Goal: Navigation & Orientation: Find specific page/section

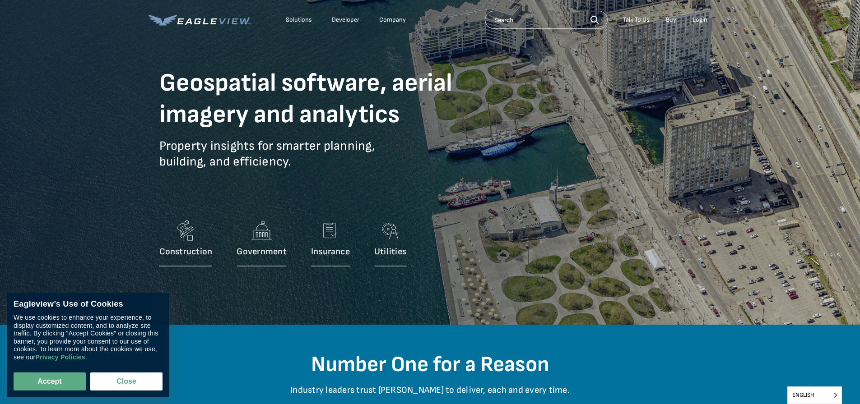
click at [66, 385] on button "Accept" at bounding box center [50, 382] width 72 height 18
checkbox input "true"
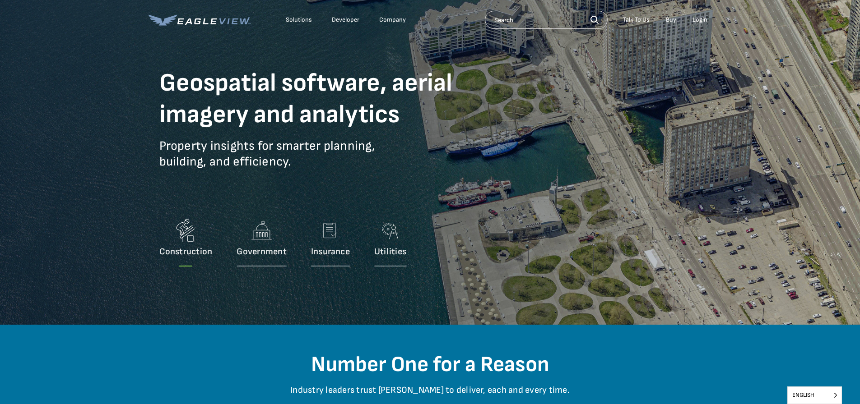
click at [184, 251] on p "Construction" at bounding box center [185, 251] width 53 height 11
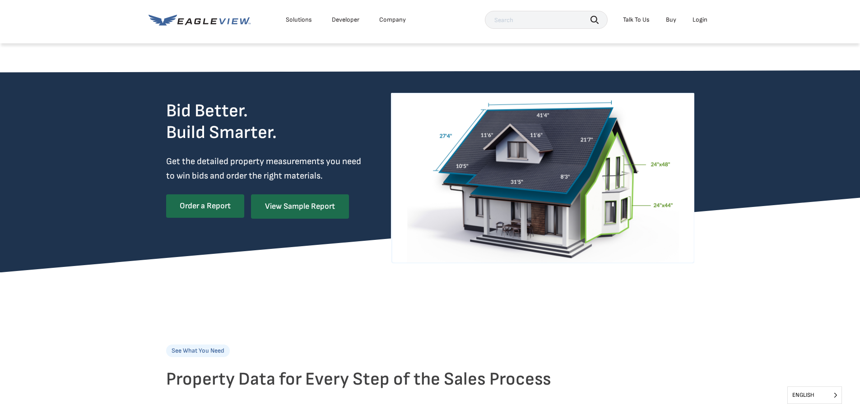
click at [215, 22] on icon at bounding box center [199, 19] width 102 height 11
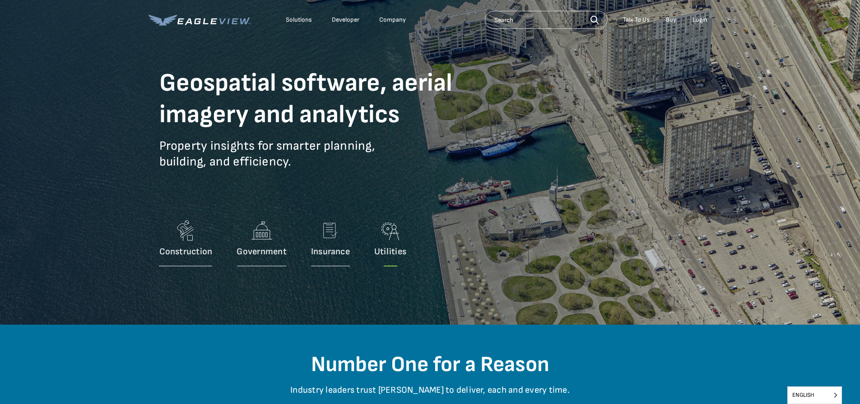
click at [395, 248] on p "Utilities" at bounding box center [390, 251] width 32 height 11
click at [301, 17] on div "Solutions" at bounding box center [299, 20] width 26 height 8
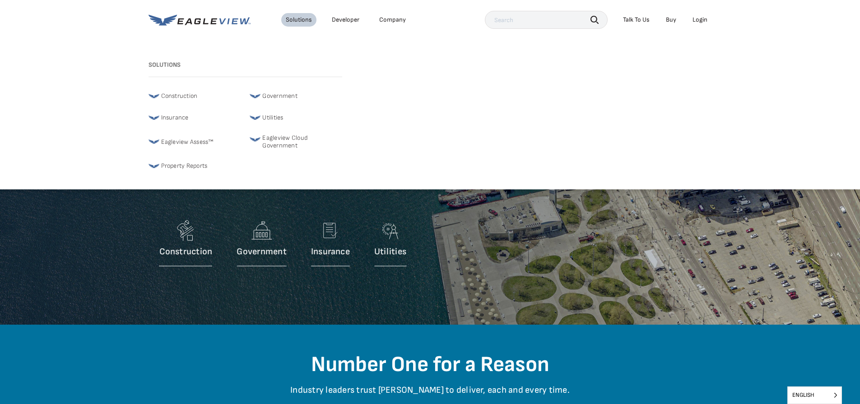
click at [389, 16] on li "Company" at bounding box center [393, 20] width 36 height 14
click at [390, 20] on div "Company" at bounding box center [392, 20] width 27 height 8
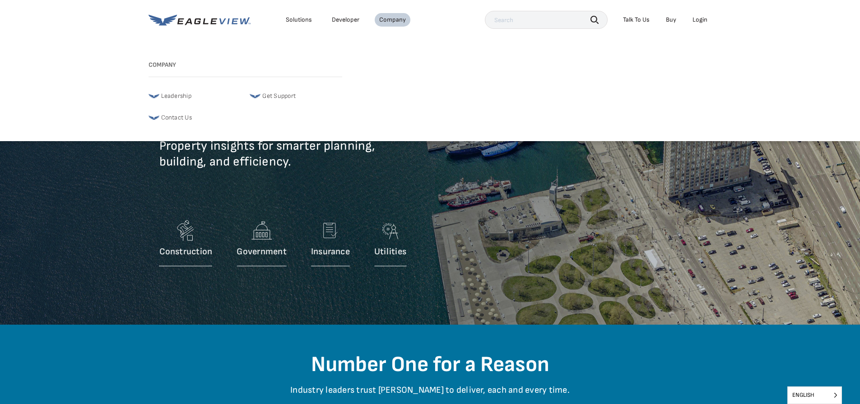
click at [390, 20] on div "Company" at bounding box center [392, 20] width 27 height 8
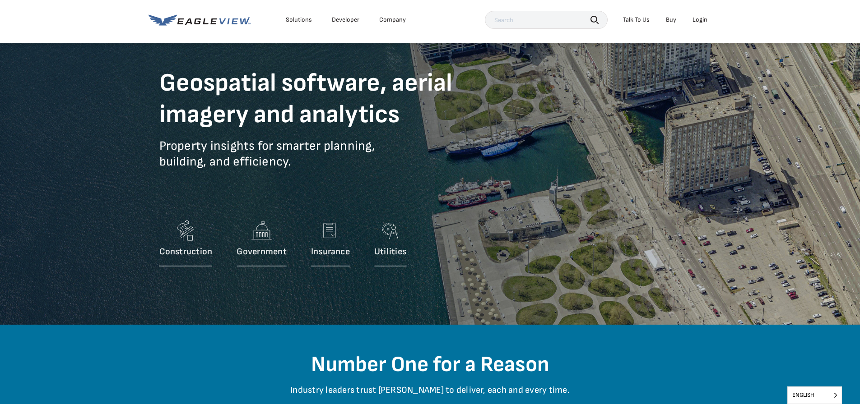
click at [390, 20] on div "Company" at bounding box center [392, 20] width 27 height 8
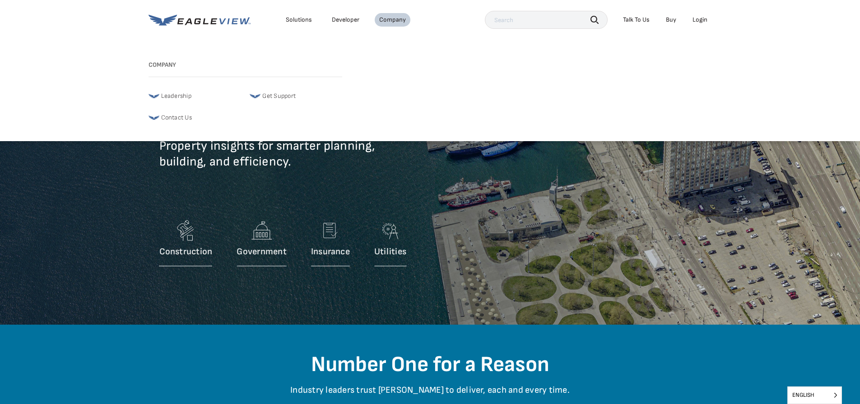
click at [297, 18] on div "Solutions" at bounding box center [299, 20] width 26 height 8
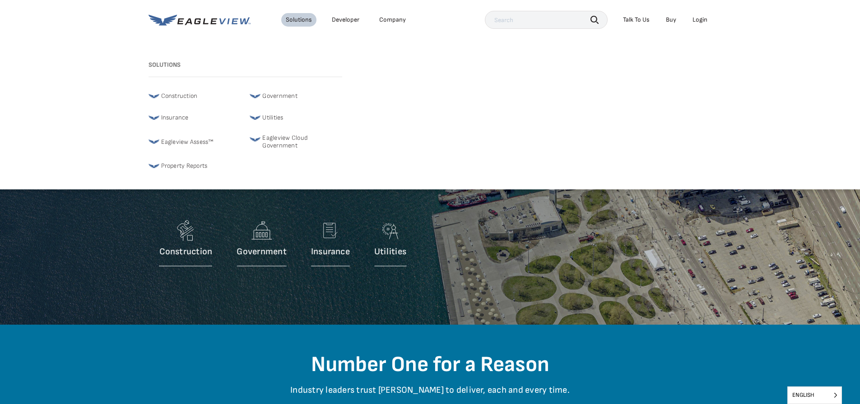
click at [338, 18] on link "Developer" at bounding box center [346, 20] width 28 height 8
